Goal: Task Accomplishment & Management: Complete application form

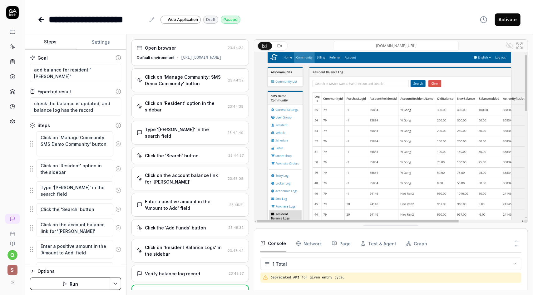
scroll to position [177, 0]
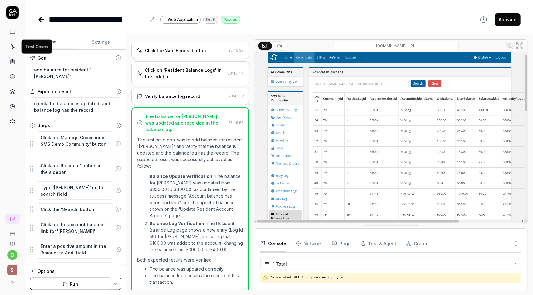
click at [12, 46] on icon at bounding box center [13, 47] width 6 height 6
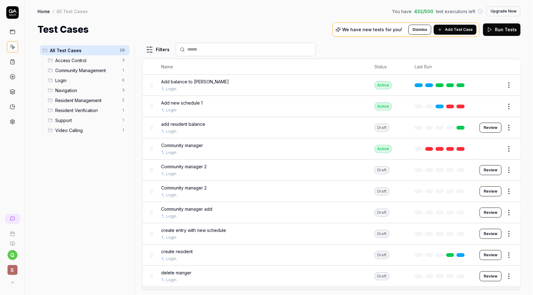
click at [456, 30] on span "Add Test Case" at bounding box center [459, 30] width 28 height 6
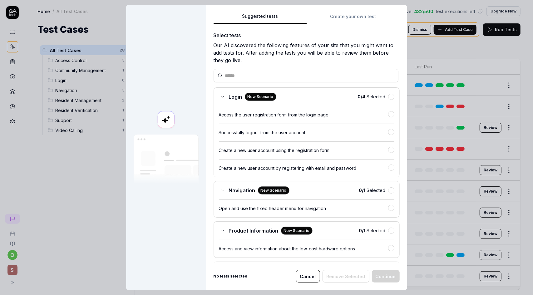
click at [350, 15] on button "Create your own test" at bounding box center [352, 18] width 93 height 11
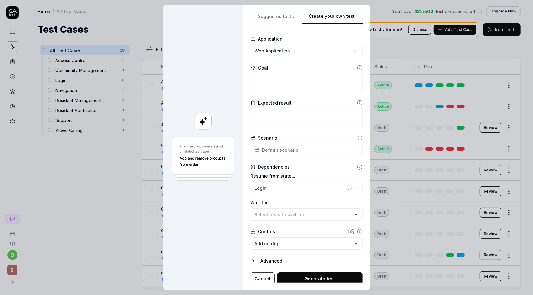
scroll to position [27, 0]
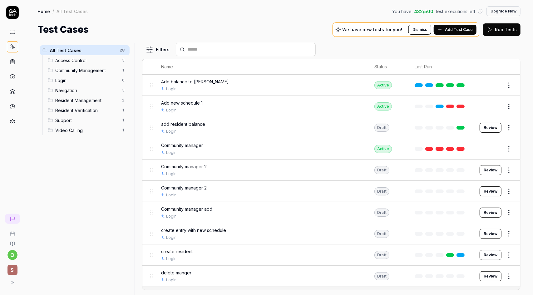
click at [490, 127] on button "Review" at bounding box center [490, 128] width 22 height 10
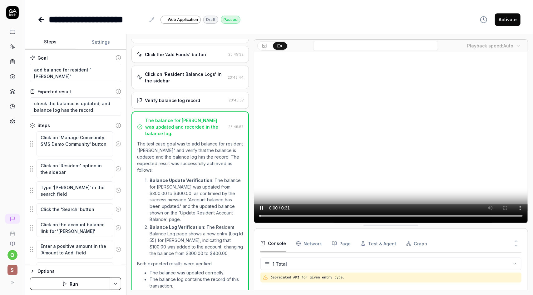
scroll to position [177, 0]
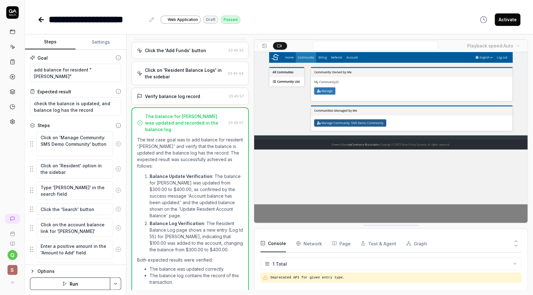
click at [262, 45] on icon at bounding box center [264, 45] width 5 height 5
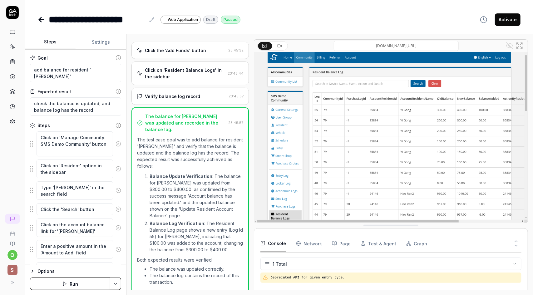
click at [380, 46] on input at bounding box center [395, 46] width 125 height 10
click at [386, 45] on input at bounding box center [395, 46] width 125 height 10
drag, startPoint x: 389, startPoint y: 45, endPoint x: 407, endPoint y: 46, distance: 18.2
click at [407, 46] on input at bounding box center [395, 46] width 125 height 10
drag, startPoint x: 450, startPoint y: 46, endPoint x: 333, endPoint y: 45, distance: 117.0
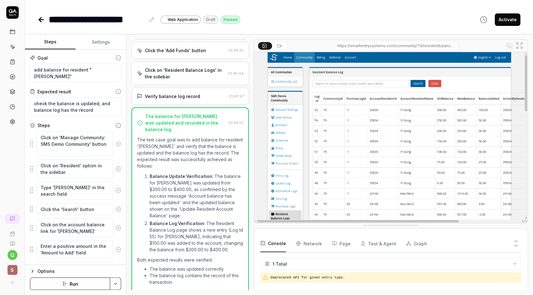
click at [333, 45] on input at bounding box center [395, 46] width 125 height 10
drag, startPoint x: 456, startPoint y: 46, endPoint x: 380, endPoint y: 48, distance: 76.1
click at [380, 48] on input at bounding box center [395, 46] width 125 height 10
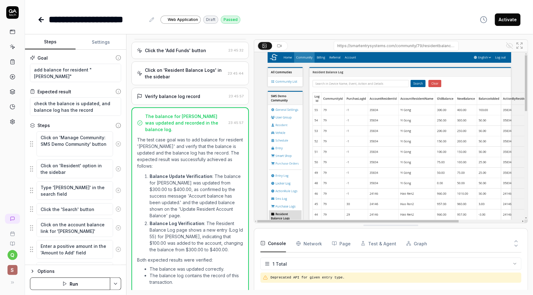
click at [473, 43] on div at bounding box center [396, 46] width 216 height 10
click at [425, 47] on input at bounding box center [395, 46] width 125 height 10
click at [469, 46] on div at bounding box center [396, 46] width 216 height 10
click at [436, 46] on input at bounding box center [395, 46] width 125 height 10
click at [441, 45] on input at bounding box center [395, 46] width 125 height 10
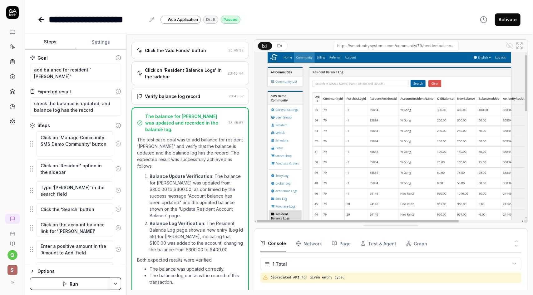
click at [441, 46] on input at bounding box center [395, 46] width 125 height 10
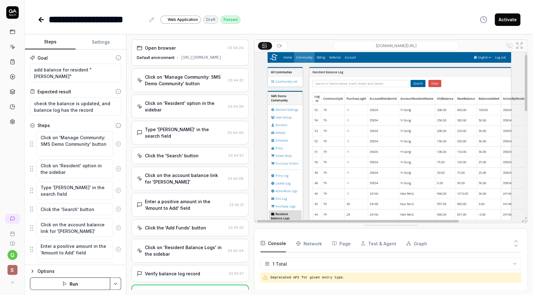
click at [194, 53] on div "Open browser 23:44:24 Default environment [URL][DOMAIN_NAME]" at bounding box center [189, 52] width 117 height 27
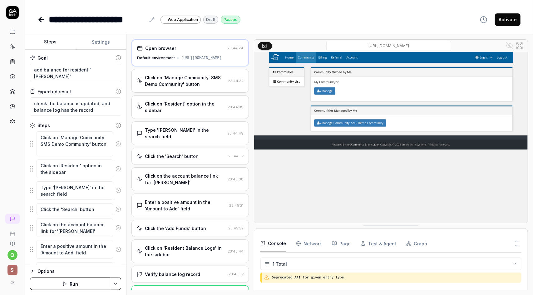
drag, startPoint x: 409, startPoint y: 47, endPoint x: 398, endPoint y: 47, distance: 11.5
click at [398, 47] on input "/communitylist" at bounding box center [388, 46] width 125 height 10
click at [424, 28] on div "**********" at bounding box center [279, 147] width 508 height 295
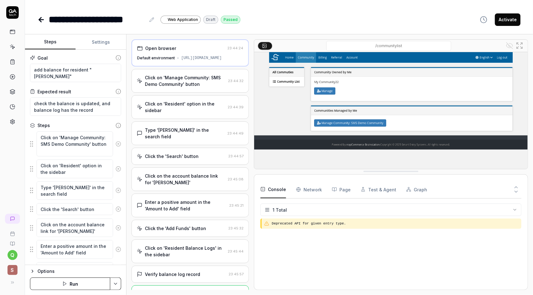
drag, startPoint x: 381, startPoint y: 224, endPoint x: 392, endPoint y: 170, distance: 55.1
click at [518, 189] on button at bounding box center [515, 193] width 11 height 8
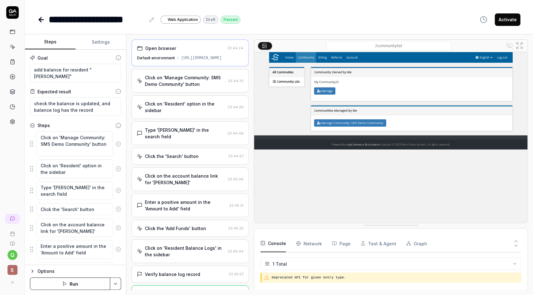
click at [517, 240] on icon at bounding box center [516, 241] width 6 height 6
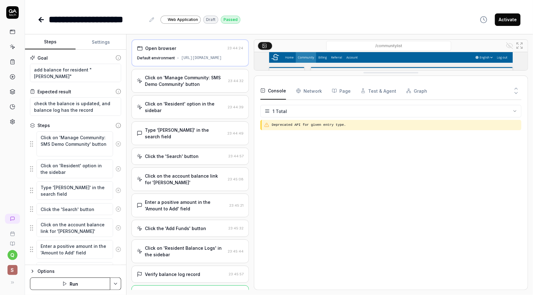
click at [518, 94] on icon at bounding box center [516, 93] width 6 height 6
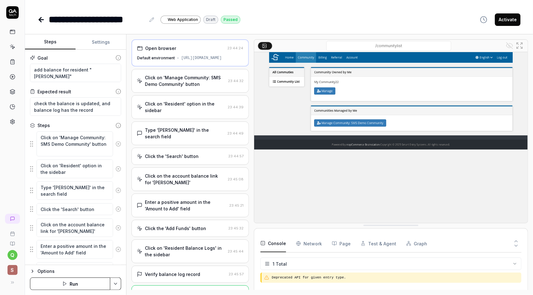
click at [515, 240] on icon at bounding box center [516, 241] width 6 height 6
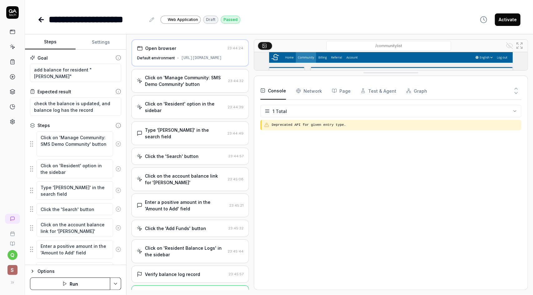
click at [360, 196] on div "Deprecated API for given entry type." at bounding box center [390, 201] width 261 height 163
click at [267, 17] on div "**********" at bounding box center [278, 19] width 483 height 14
click at [258, 22] on div "**********" at bounding box center [278, 19] width 483 height 14
type textarea "*"
click at [14, 47] on icon at bounding box center [13, 47] width 6 height 6
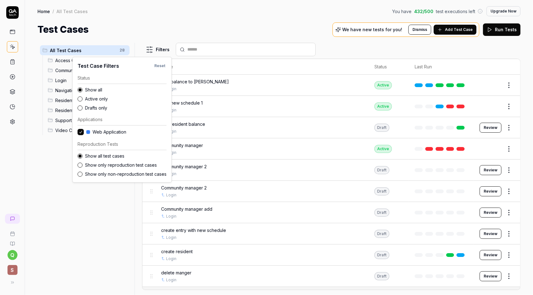
click at [163, 49] on html "q S Home / All Test Cases You have 432 / 500 test executions left Upgrade Now H…" at bounding box center [266, 147] width 533 height 295
click at [182, 17] on html "q S Home / All Test Cases You have 432 / 500 test executions left Upgrade Now H…" at bounding box center [266, 147] width 533 height 295
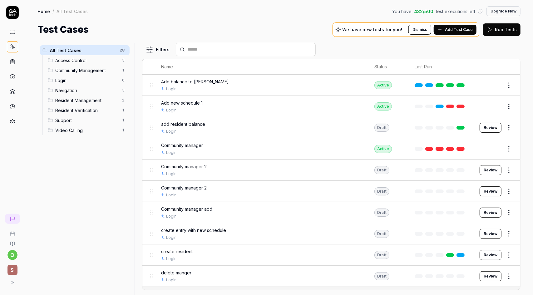
click at [154, 49] on html "q S Home / All Test Cases You have 432 / 500 test executions left Upgrade Now H…" at bounding box center [266, 147] width 533 height 295
click at [158, 48] on html "q S Home / All Test Cases You have 432 / 500 test executions left Upgrade Now H…" at bounding box center [266, 147] width 533 height 295
